Goal: Information Seeking & Learning: Learn about a topic

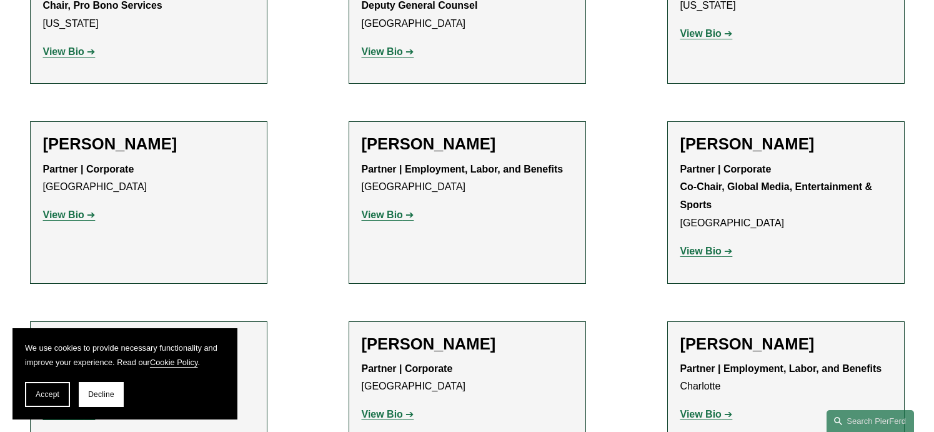
scroll to position [14122, 0]
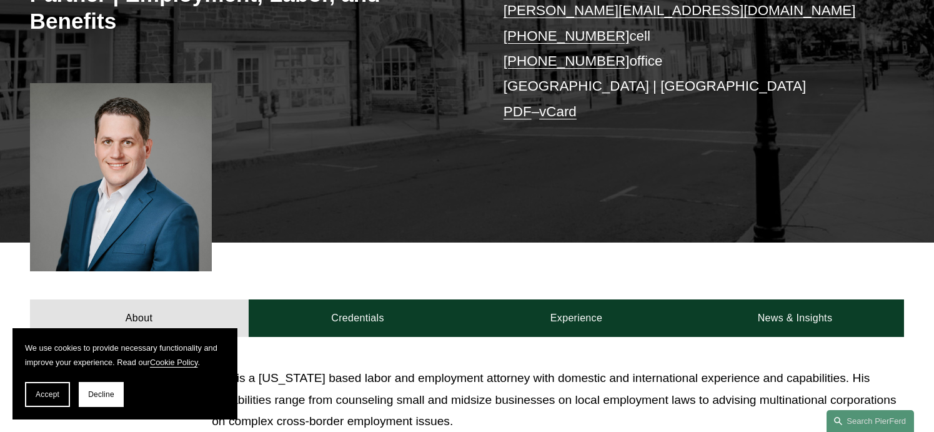
scroll to position [375, 0]
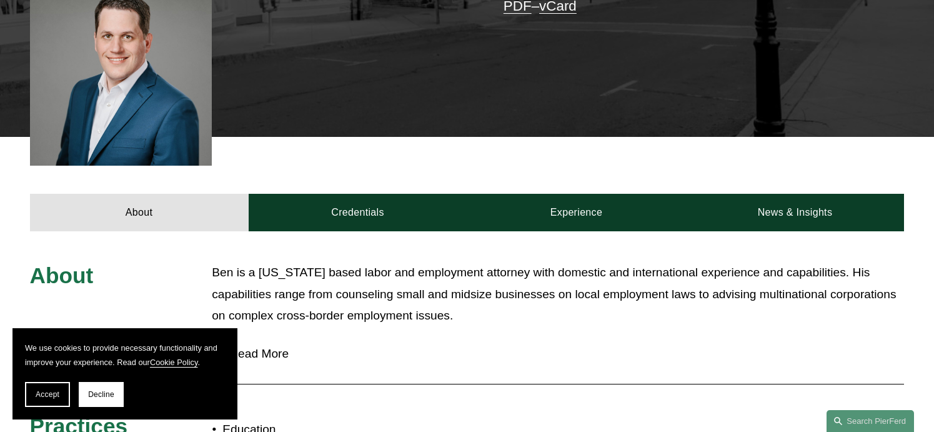
click at [62, 391] on button "Accept" at bounding box center [47, 394] width 45 height 25
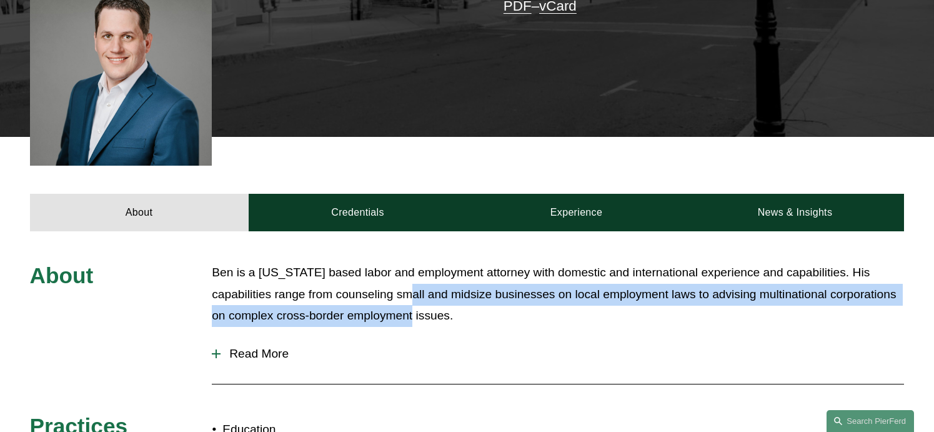
drag, startPoint x: 415, startPoint y: 288, endPoint x: 411, endPoint y: 309, distance: 21.6
click at [411, 309] on p "Ben is a [US_STATE] based labor and employment attorney with domestic and inter…" at bounding box center [558, 294] width 692 height 65
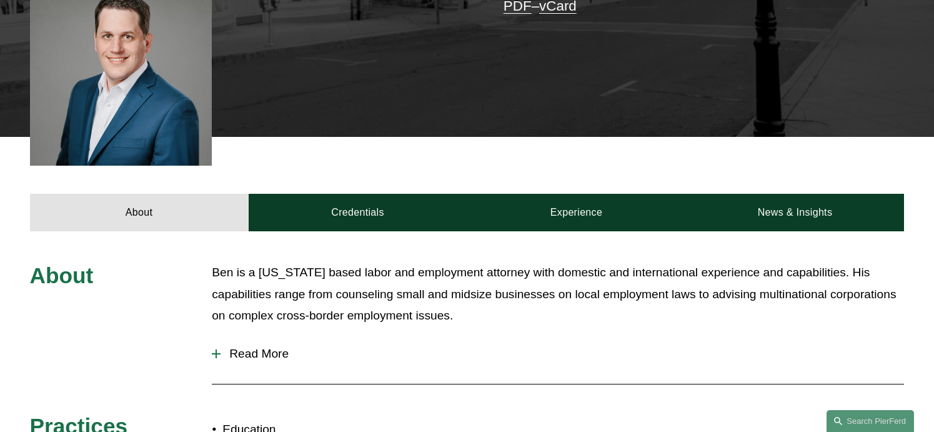
click at [365, 288] on p "Ben is a [US_STATE] based labor and employment attorney with domestic and inter…" at bounding box center [558, 294] width 692 height 65
drag, startPoint x: 365, startPoint y: 288, endPoint x: 322, endPoint y: 281, distance: 43.1
click at [325, 281] on p "Ben is a [US_STATE] based labor and employment attorney with domestic and inter…" at bounding box center [558, 294] width 692 height 65
click at [247, 347] on span "Read More" at bounding box center [563, 354] width 684 height 14
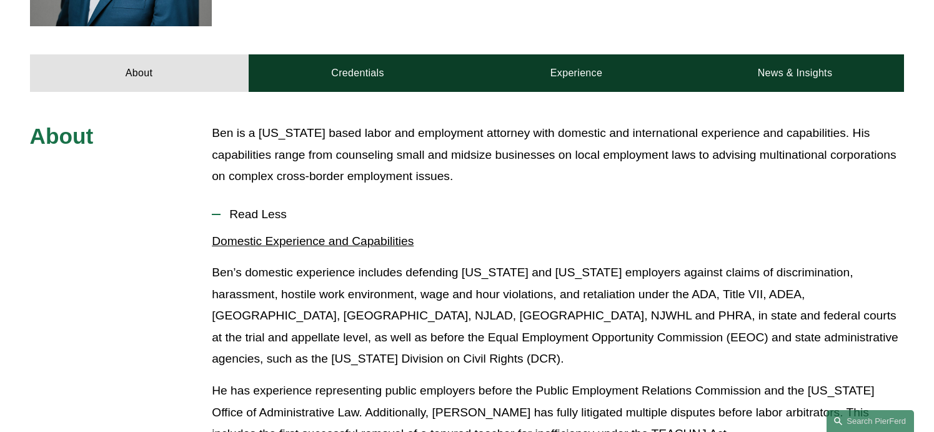
scroll to position [625, 0]
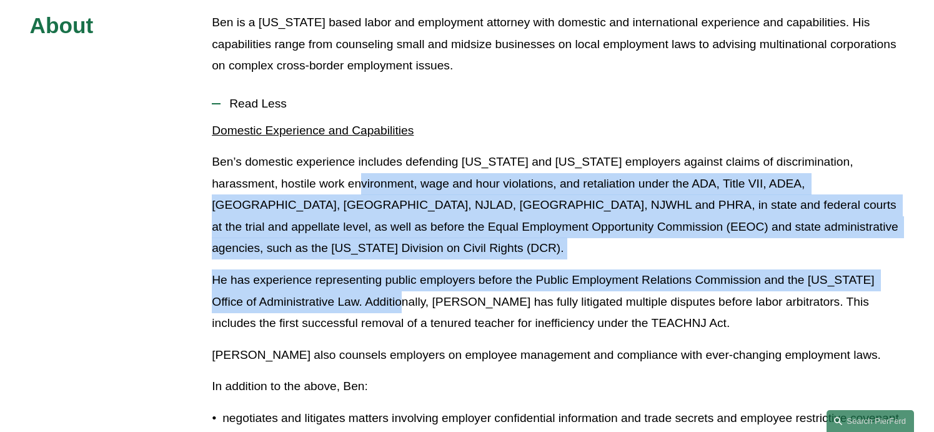
drag, startPoint x: 352, startPoint y: 205, endPoint x: 405, endPoint y: 294, distance: 103.4
click at [405, 294] on p "He has experience representing public employers before the Public Employment Re…" at bounding box center [558, 301] width 692 height 65
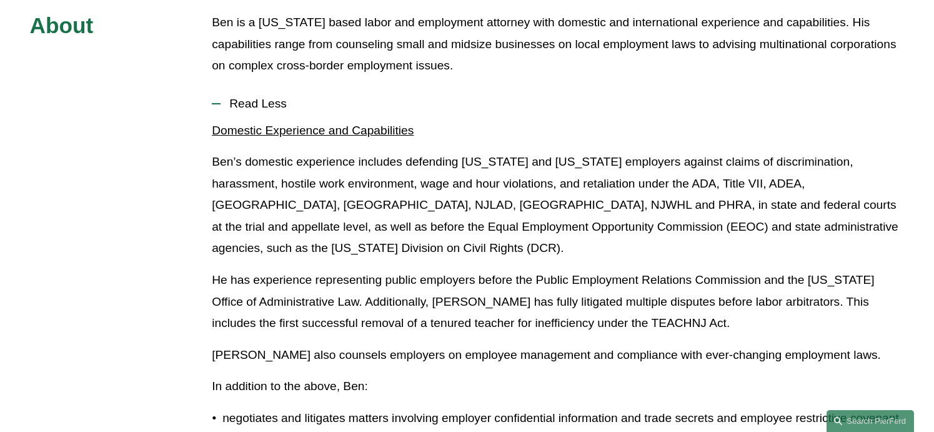
click at [324, 256] on p "Ben’s domestic experience includes defending [US_STATE] and [US_STATE] employer…" at bounding box center [558, 205] width 692 height 108
click at [288, 244] on p "Ben’s domestic experience includes defending [US_STATE] and [US_STATE] employer…" at bounding box center [558, 205] width 692 height 108
click at [271, 241] on p "Ben’s domestic experience includes defending [US_STATE] and [US_STATE] employer…" at bounding box center [558, 205] width 692 height 108
drag, startPoint x: 271, startPoint y: 241, endPoint x: 251, endPoint y: 239, distance: 20.1
click at [244, 231] on p "Ben’s domestic experience includes defending [US_STATE] and [US_STATE] employer…" at bounding box center [558, 205] width 692 height 108
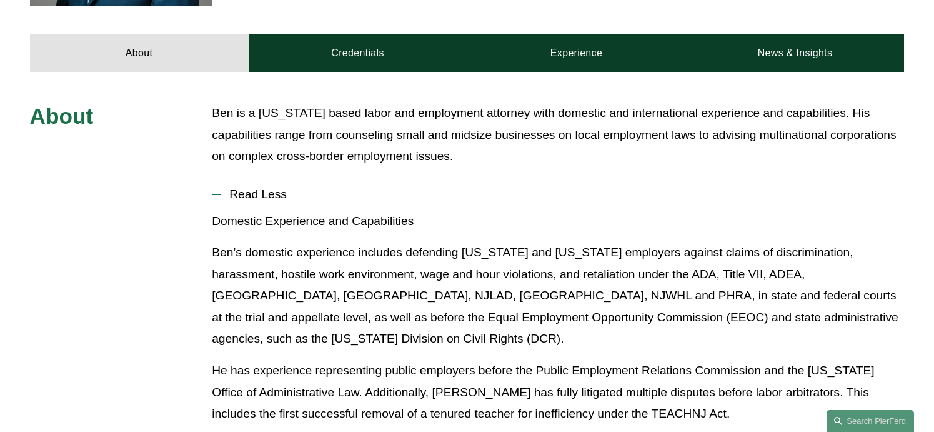
scroll to position [437, 0]
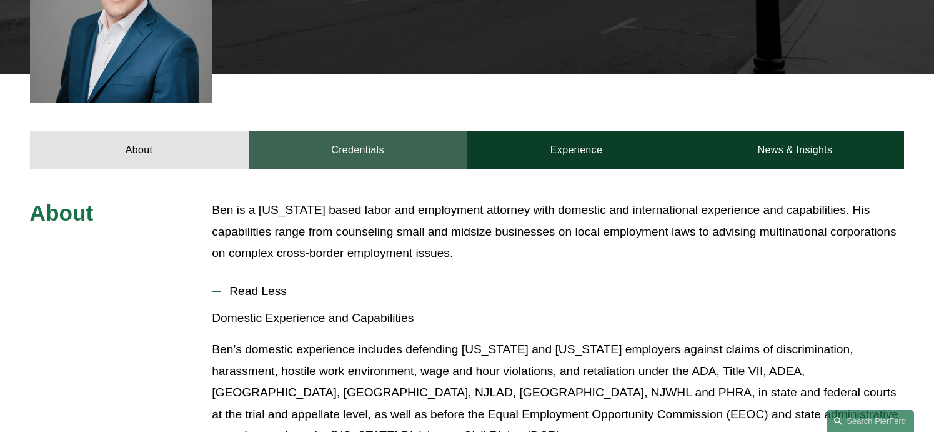
click at [329, 154] on link "Credentials" at bounding box center [358, 149] width 219 height 37
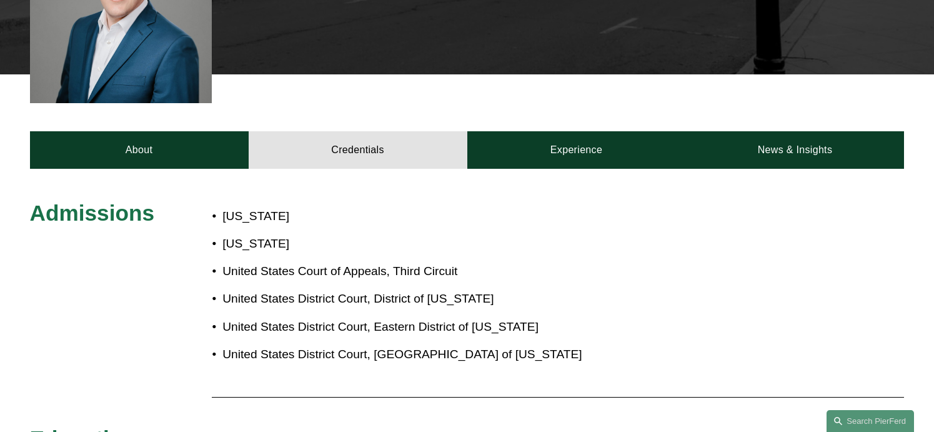
click at [551, 176] on div "Admissions [US_STATE] [US_STATE] United States Court of Appeals, Third Circuit …" at bounding box center [467, 388] width 934 height 438
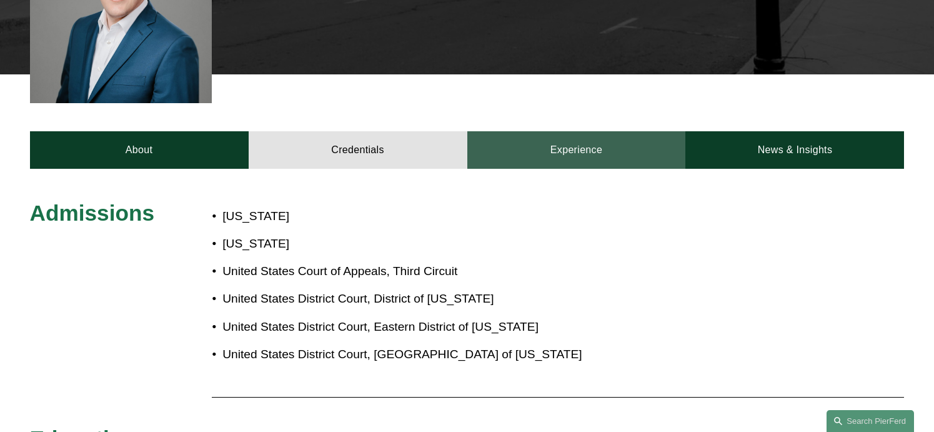
click at [531, 156] on link "Experience" at bounding box center [576, 149] width 219 height 37
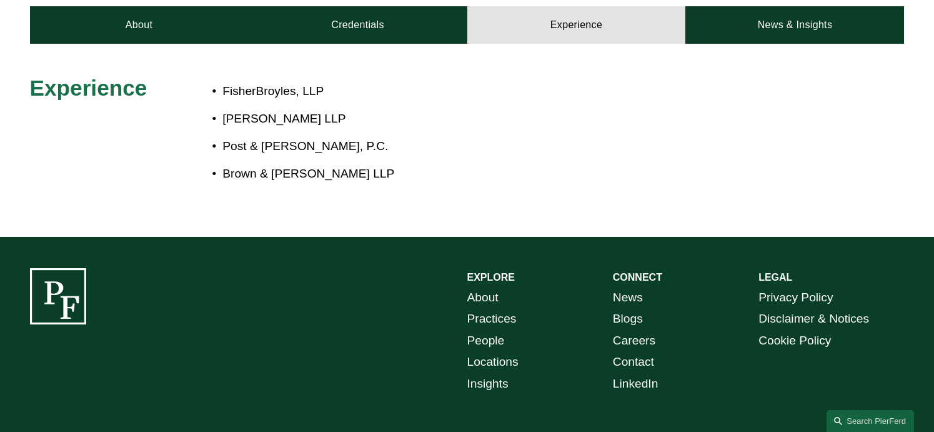
scroll to position [375, 0]
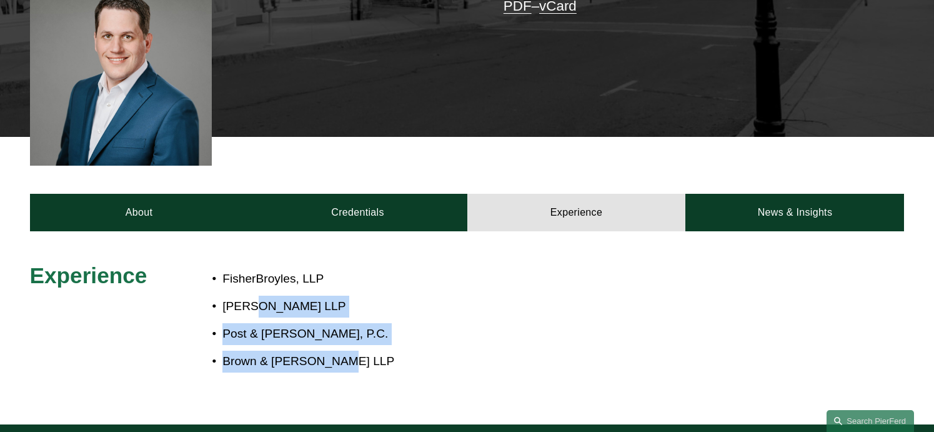
drag, startPoint x: 409, startPoint y: 375, endPoint x: 251, endPoint y: 301, distance: 174.7
click at [251, 301] on div "FisherBroyles, LLP [PERSON_NAME] LLP Post & [PERSON_NAME], [PERSON_NAME] & [PER…" at bounding box center [503, 320] width 583 height 116
drag, startPoint x: 251, startPoint y: 301, endPoint x: 372, endPoint y: 342, distance: 127.7
click at [372, 342] on p "Post & [PERSON_NAME], P.C." at bounding box center [508, 334] width 572 height 22
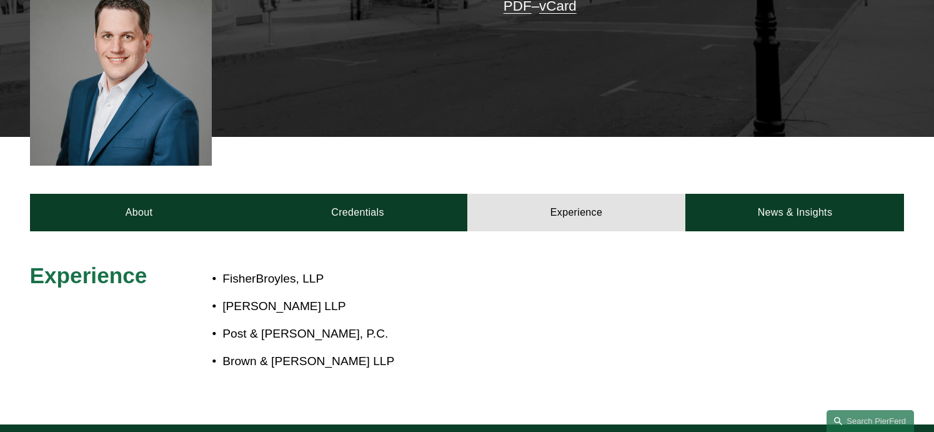
drag, startPoint x: 367, startPoint y: 342, endPoint x: 312, endPoint y: 326, distance: 57.2
click at [312, 326] on p "Post & [PERSON_NAME], P.C." at bounding box center [508, 334] width 572 height 22
click at [278, 314] on p "[PERSON_NAME] LLP" at bounding box center [508, 307] width 572 height 22
click at [263, 314] on p "[PERSON_NAME] LLP" at bounding box center [508, 307] width 572 height 22
drag, startPoint x: 263, startPoint y: 314, endPoint x: 238, endPoint y: 306, distance: 26.1
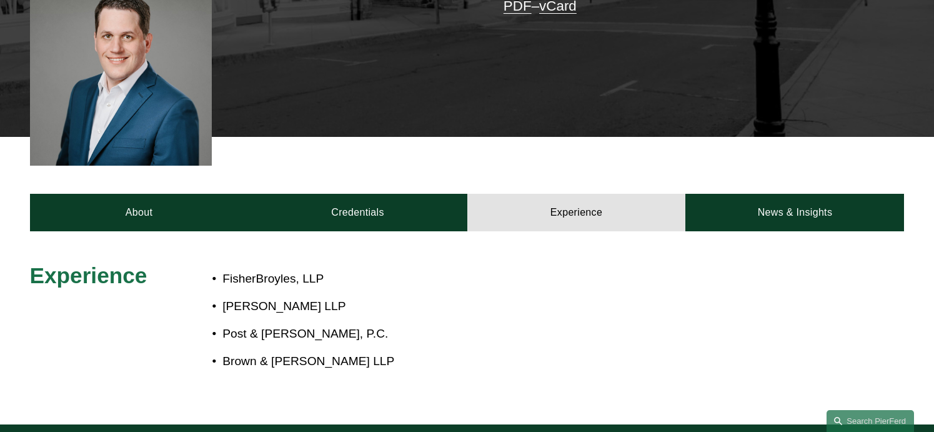
click at [237, 306] on p "[PERSON_NAME] LLP" at bounding box center [508, 307] width 572 height 22
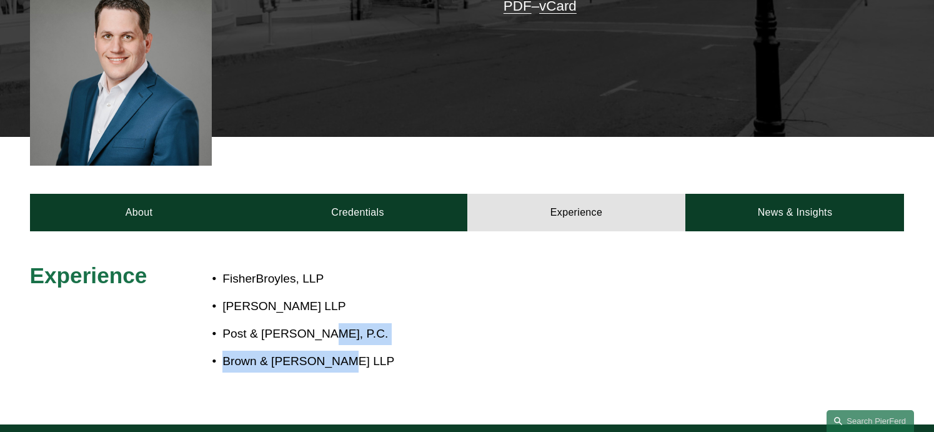
drag, startPoint x: 370, startPoint y: 373, endPoint x: 306, endPoint y: 327, distance: 78.9
click at [306, 327] on div "FisherBroyles, LLP [PERSON_NAME] LLP Post & [PERSON_NAME], [PERSON_NAME] & [PER…" at bounding box center [503, 320] width 583 height 116
click at [304, 327] on p "Post & [PERSON_NAME], P.C." at bounding box center [508, 334] width 572 height 22
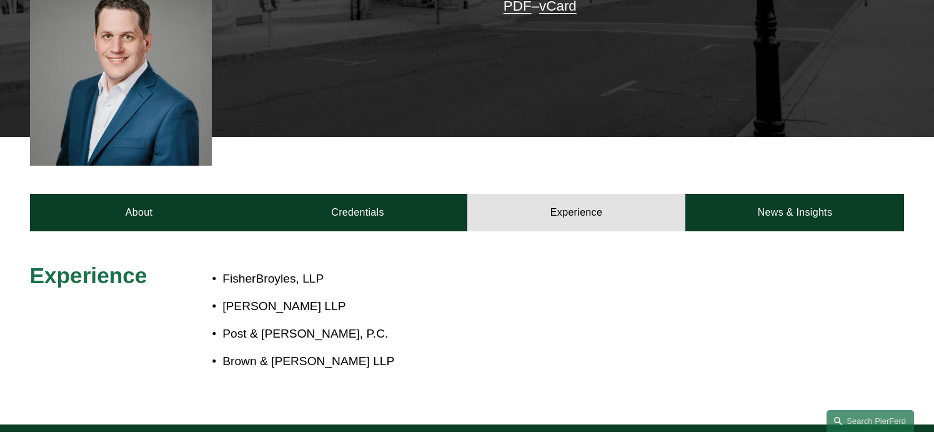
drag, startPoint x: 280, startPoint y: 317, endPoint x: 254, endPoint y: 307, distance: 27.7
click at [254, 307] on p "[PERSON_NAME] LLP" at bounding box center [508, 307] width 572 height 22
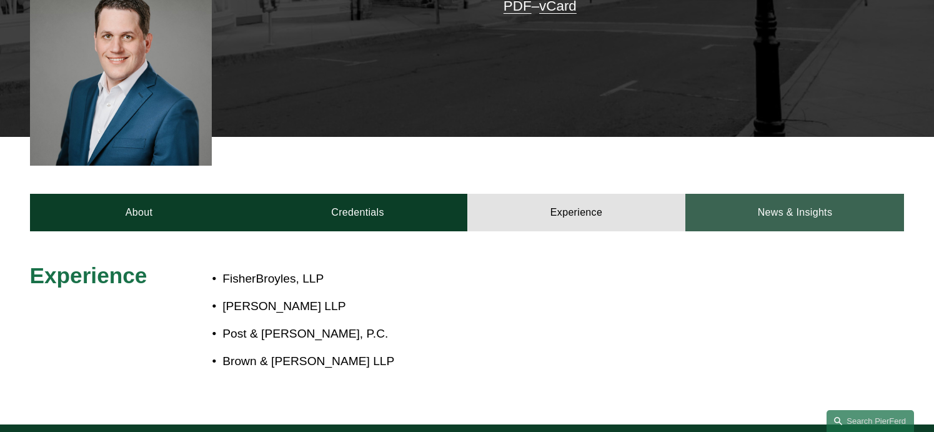
click at [737, 215] on link "News & Insights" at bounding box center [794, 212] width 219 height 37
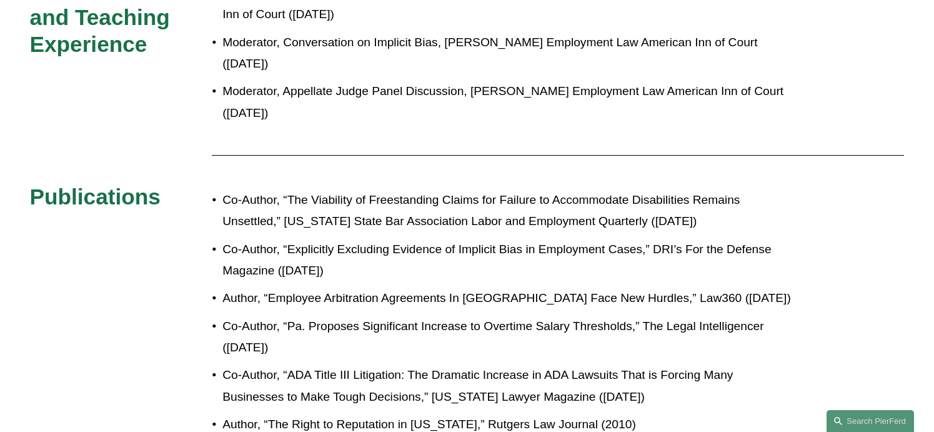
scroll to position [562, 0]
